Goal: Navigation & Orientation: Understand site structure

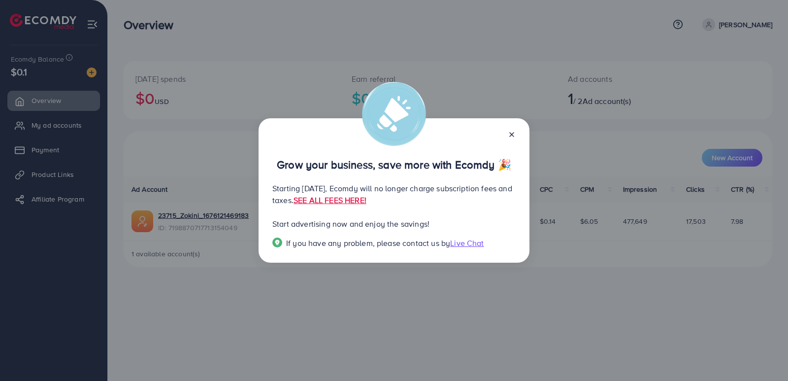
click at [511, 129] on div at bounding box center [508, 133] width 16 height 11
click at [511, 133] on line at bounding box center [512, 135] width 4 height 4
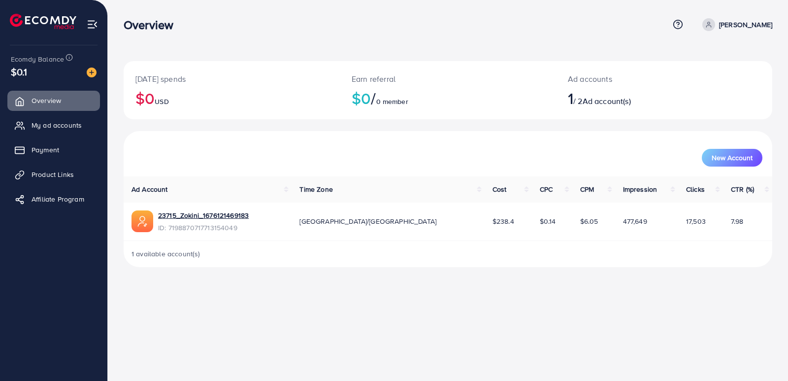
click at [58, 25] on img at bounding box center [43, 21] width 66 height 15
click at [48, 14] on img at bounding box center [43, 21] width 66 height 15
click at [59, 130] on span "My ad accounts" at bounding box center [59, 125] width 50 height 10
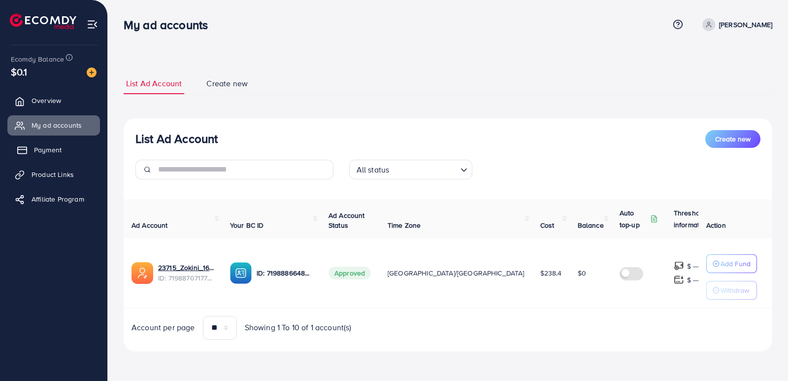
click at [41, 157] on link "Payment" at bounding box center [53, 150] width 93 height 20
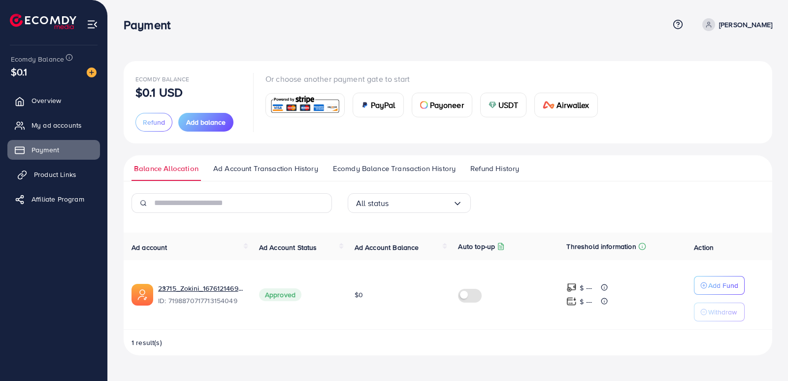
click at [65, 173] on span "Product Links" at bounding box center [55, 174] width 42 height 10
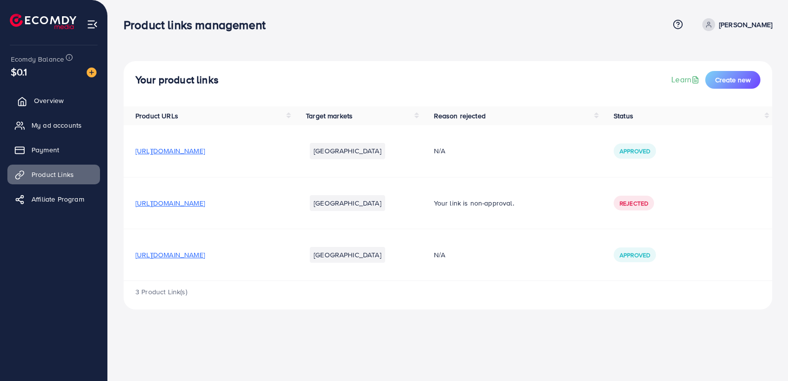
click at [54, 99] on span "Overview" at bounding box center [49, 101] width 30 height 10
